Goal: Information Seeking & Learning: Understand process/instructions

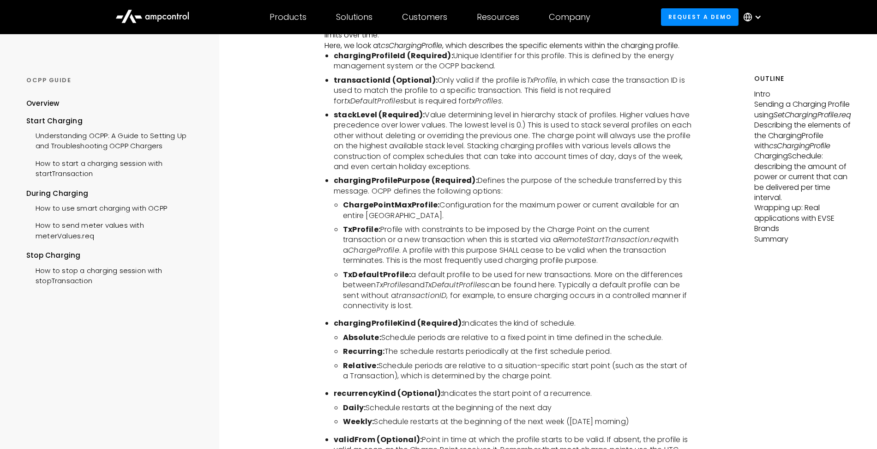
scroll to position [1862, 0]
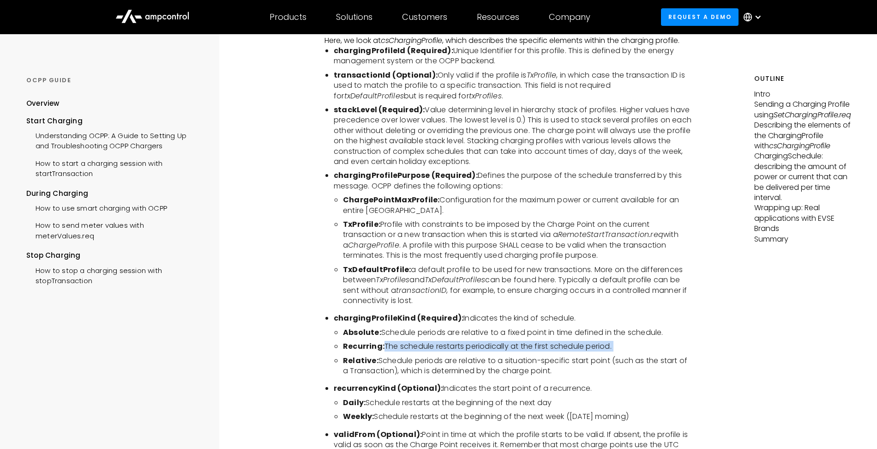
drag, startPoint x: 383, startPoint y: 326, endPoint x: 532, endPoint y: 331, distance: 148.8
click at [532, 331] on ul "Absolute: Schedule periods are relative to a fixed point in time defined in the…" at bounding box center [513, 351] width 359 height 49
click at [538, 331] on ul "Absolute: Schedule periods are relative to a fixed point in time defined in the…" at bounding box center [513, 351] width 359 height 49
drag, startPoint x: 627, startPoint y: 325, endPoint x: 395, endPoint y: 324, distance: 231.8
click at [395, 341] on li "Recurring: The schedule restarts periodically at the first schedule period." at bounding box center [518, 346] width 350 height 10
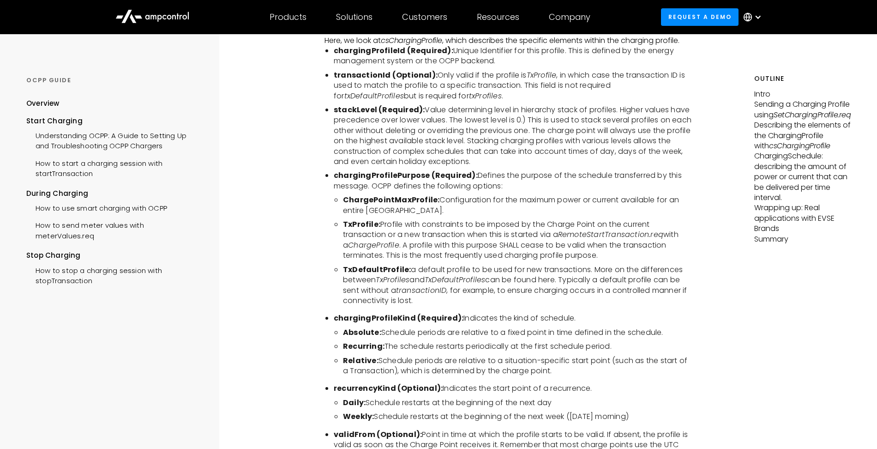
click at [395, 341] on li "Recurring: The schedule restarts periodically at the first schedule period." at bounding box center [518, 346] width 350 height 10
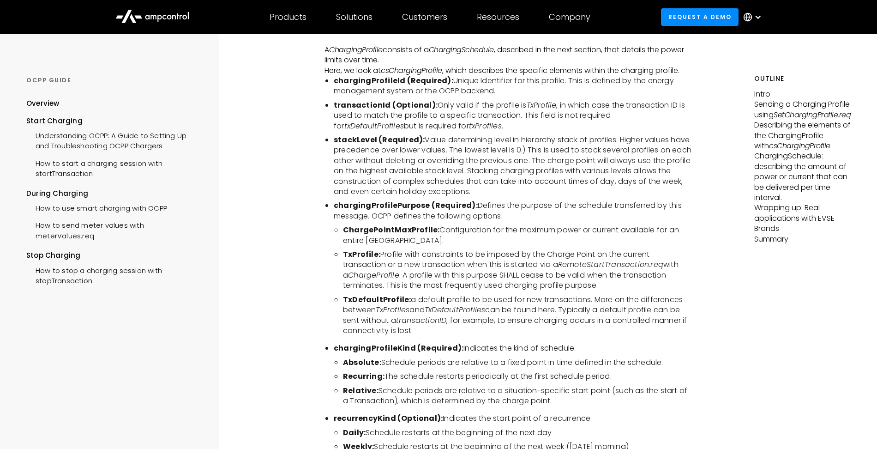
scroll to position [1826, 0]
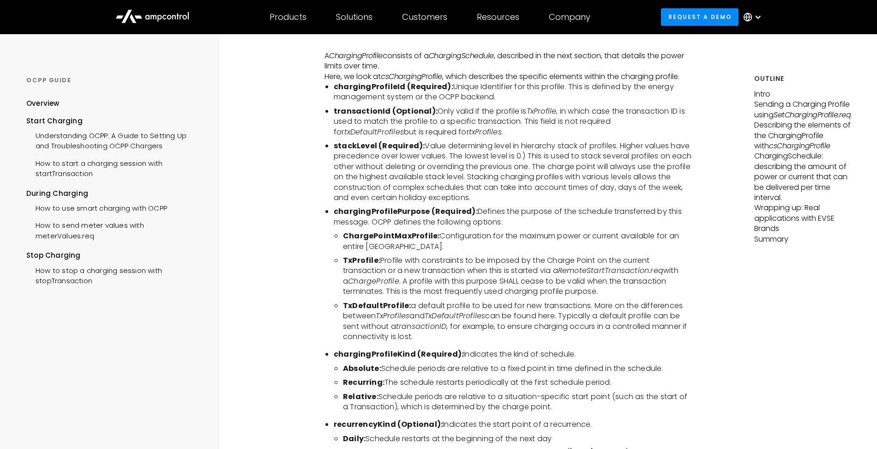
click at [374, 209] on ul "chargingProfileId (Required): Unique Identifier for this profile. This is defin…" at bounding box center [509, 319] width 369 height 474
click at [440, 273] on li "TxProfile: Profile with constraints to be imposed by the Charge Point on the cu…" at bounding box center [518, 276] width 350 height 42
drag, startPoint x: 378, startPoint y: 347, endPoint x: 345, endPoint y: 345, distance: 32.8
click at [345, 363] on b "Absolute:" at bounding box center [362, 368] width 38 height 11
copy b "Absolute"
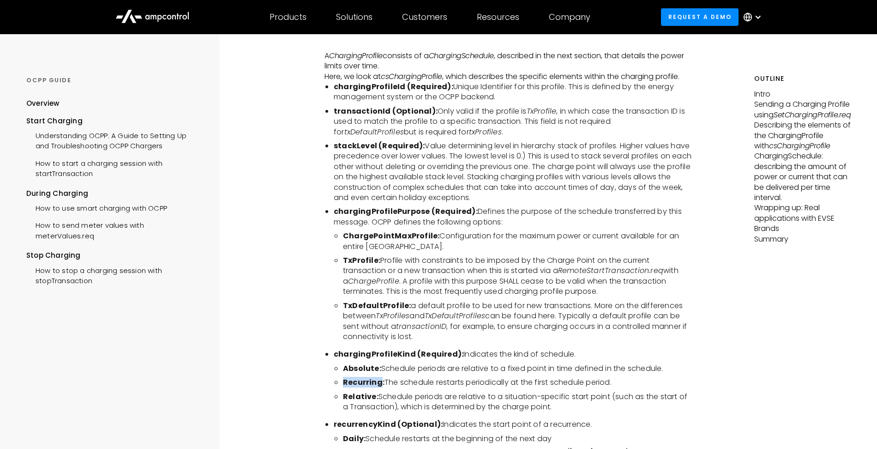
drag, startPoint x: 381, startPoint y: 362, endPoint x: 340, endPoint y: 360, distance: 40.2
click at [340, 363] on ul "Absolute: Schedule periods are relative to a fixed point in time defined in the…" at bounding box center [513, 387] width 359 height 49
copy b "Recurring"
drag, startPoint x: 377, startPoint y: 375, endPoint x: 343, endPoint y: 375, distance: 33.7
click at [343, 375] on ul "Absolute: Schedule periods are relative to a fixed point in time defined in the…" at bounding box center [513, 387] width 359 height 49
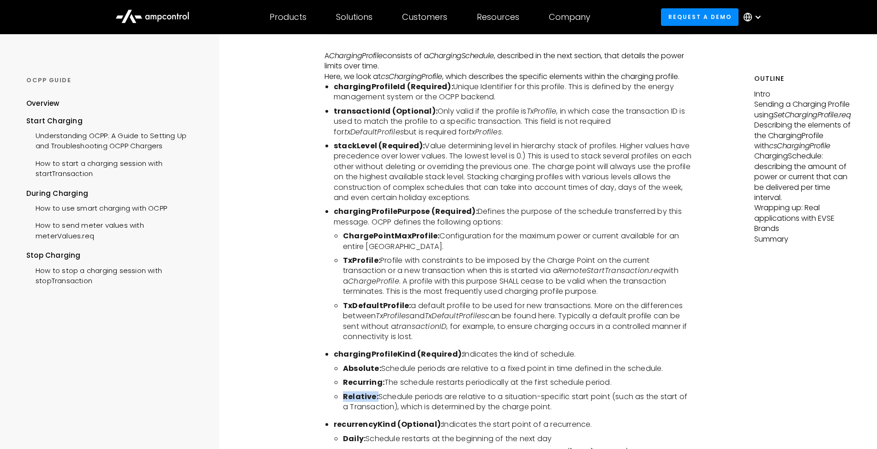
copy b "Relative:"
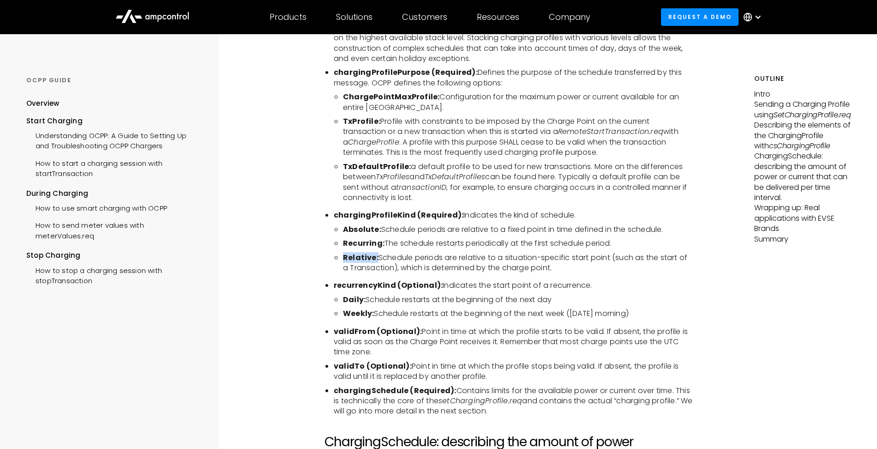
scroll to position [2016, 0]
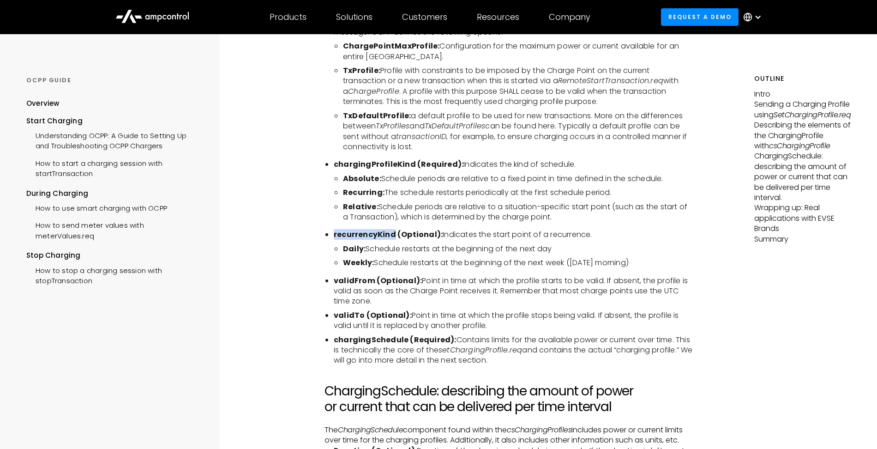
drag, startPoint x: 396, startPoint y: 213, endPoint x: 335, endPoint y: 212, distance: 60.5
click at [335, 229] on b "recurrencyKind (Optional):" at bounding box center [388, 234] width 109 height 11
copy b "recurrencyKind"
drag, startPoint x: 363, startPoint y: 228, endPoint x: 346, endPoint y: 228, distance: 16.6
click at [346, 243] on b "Daily:" at bounding box center [354, 248] width 23 height 11
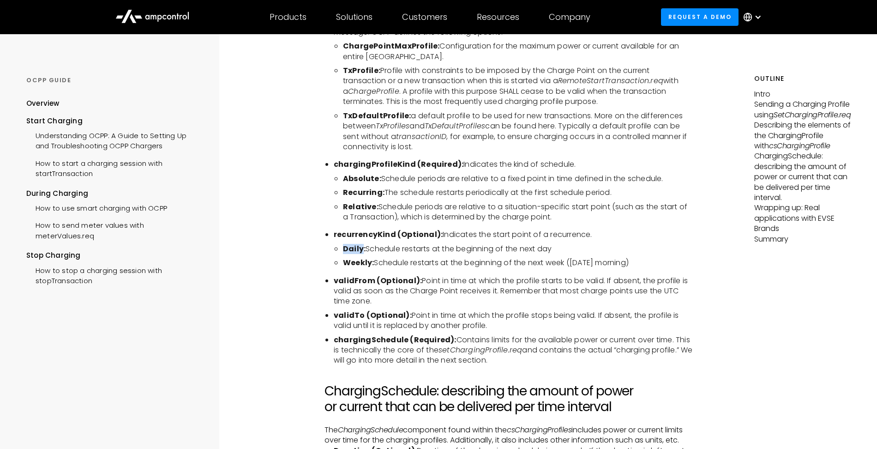
copy b "Daily"
click at [378, 220] on ul "chargingProfileId (Required): Unique Identifier for this profile. This is defin…" at bounding box center [509, 129] width 369 height 474
drag, startPoint x: 374, startPoint y: 243, endPoint x: 347, endPoint y: 240, distance: 26.5
click at [347, 257] on b "Weekly:" at bounding box center [358, 262] width 31 height 11
copy b "Weekly"
